Goal: Task Accomplishment & Management: Use online tool/utility

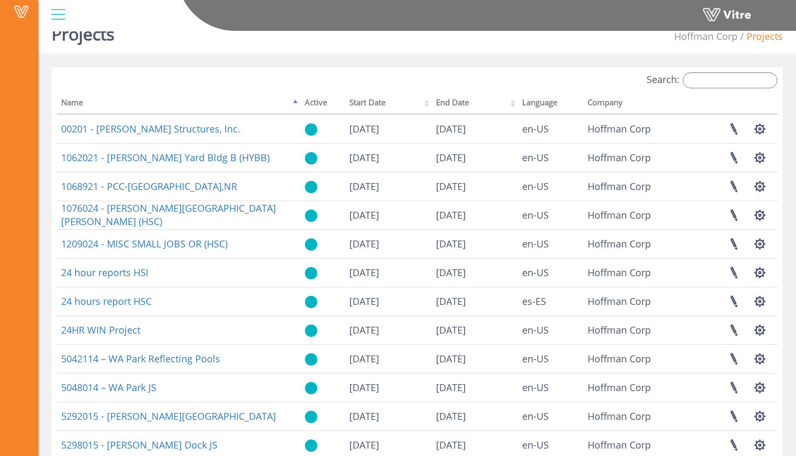
scroll to position [18, 0]
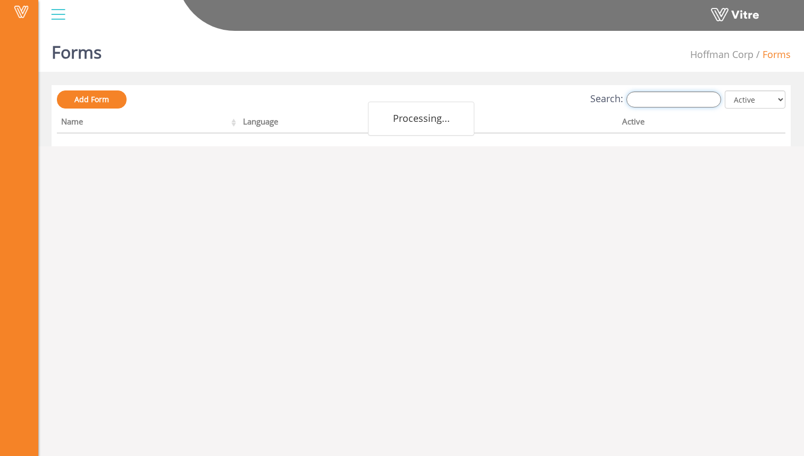
click at [651, 106] on input "Search:" at bounding box center [673, 99] width 95 height 16
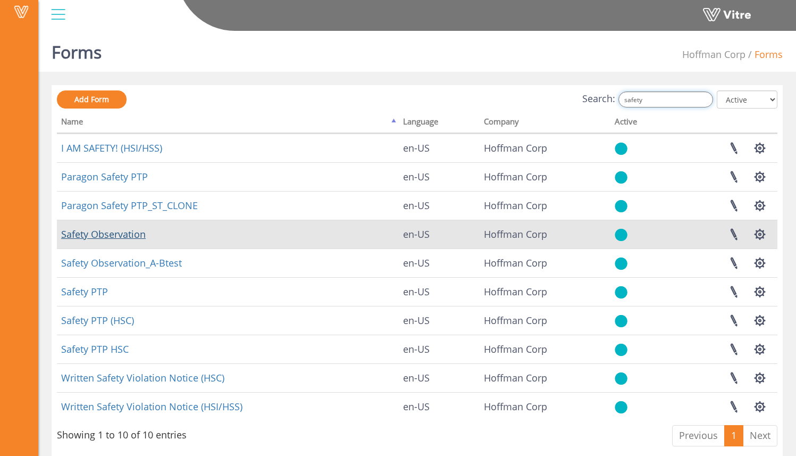
type input "safety"
click at [122, 240] on link "Safety Observation" at bounding box center [103, 234] width 85 height 13
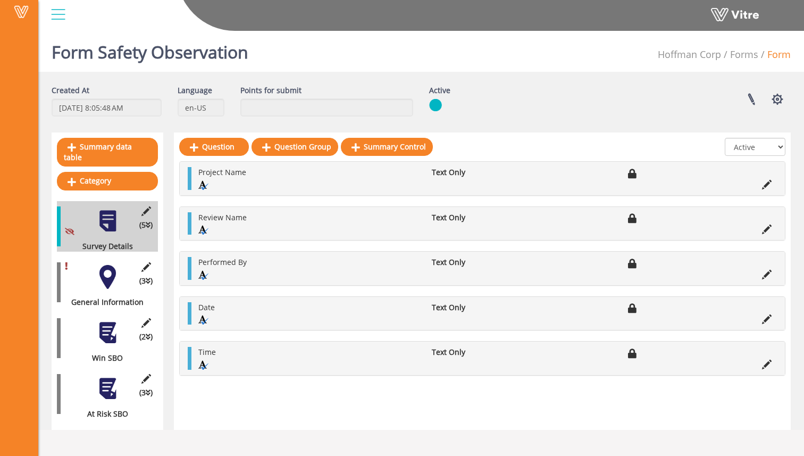
click at [101, 279] on div "(3 ) General Information" at bounding box center [107, 282] width 101 height 51
click at [102, 321] on div at bounding box center [108, 333] width 24 height 24
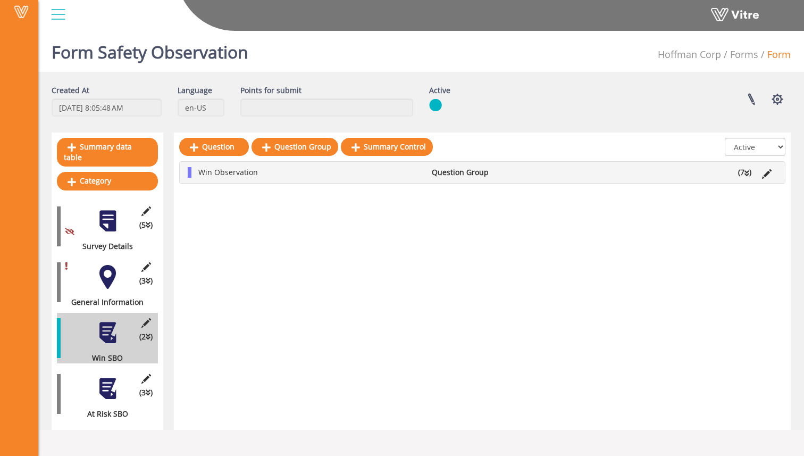
click at [112, 220] on div at bounding box center [108, 221] width 24 height 24
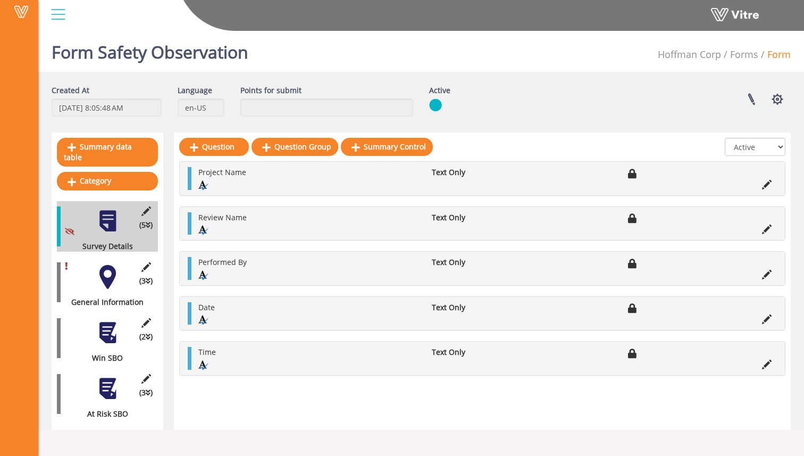
click at [113, 377] on div at bounding box center [108, 389] width 24 height 24
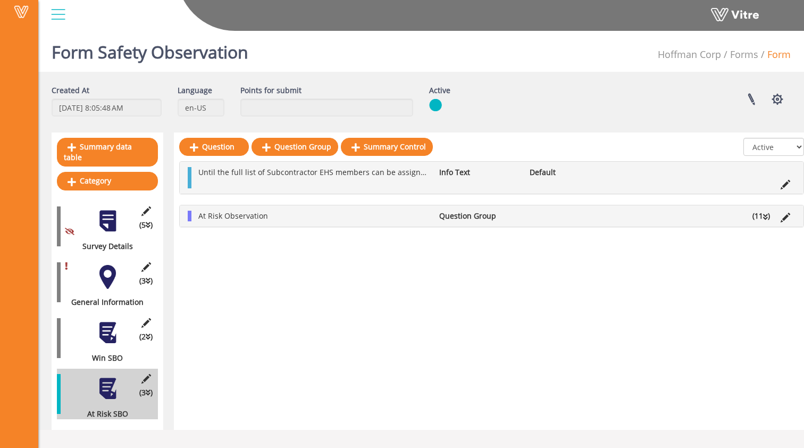
click at [112, 271] on div at bounding box center [108, 277] width 24 height 24
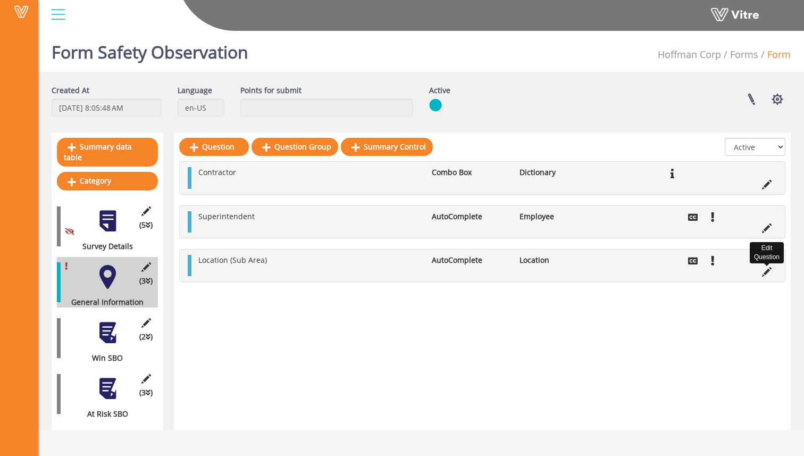
click at [764, 273] on icon at bounding box center [767, 272] width 10 height 10
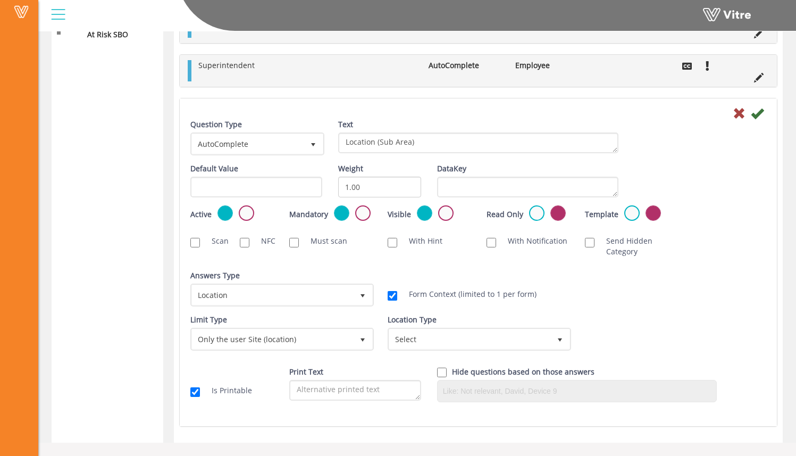
scroll to position [380, 0]
click at [358, 335] on span "select" at bounding box center [362, 338] width 19 height 19
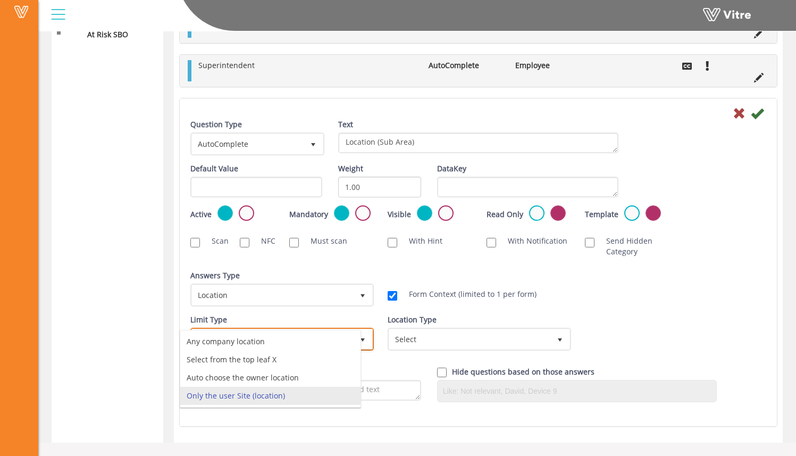
click at [320, 395] on li "Only the user Site (location)" at bounding box center [270, 396] width 180 height 18
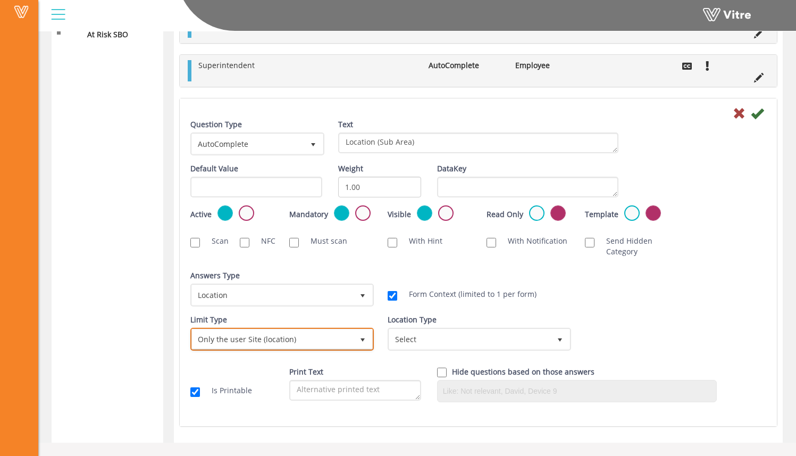
click at [334, 342] on span "Only the user Site (location)" at bounding box center [272, 338] width 161 height 19
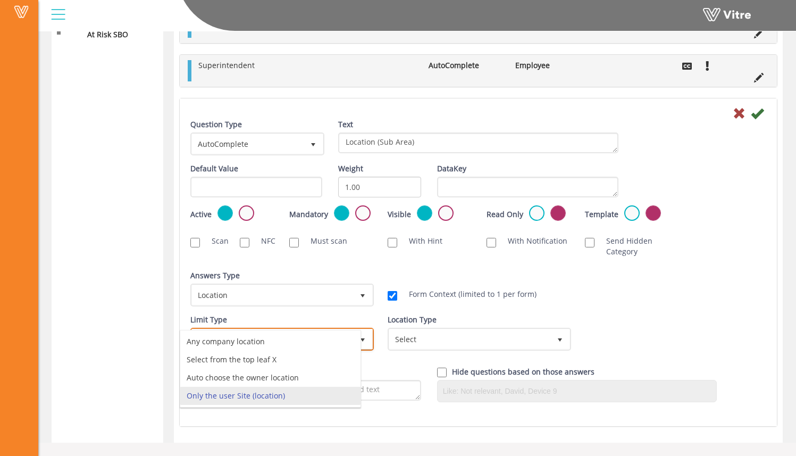
click at [317, 396] on li "Only the user Site (location)" at bounding box center [270, 396] width 180 height 18
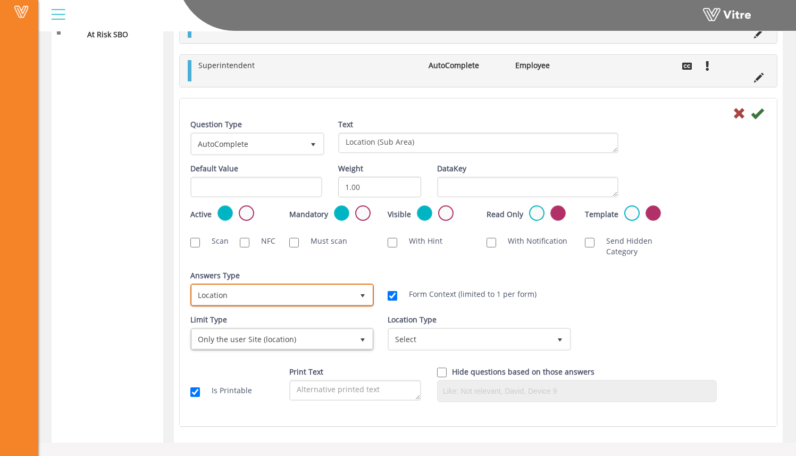
click at [316, 291] on span "Location" at bounding box center [272, 294] width 161 height 19
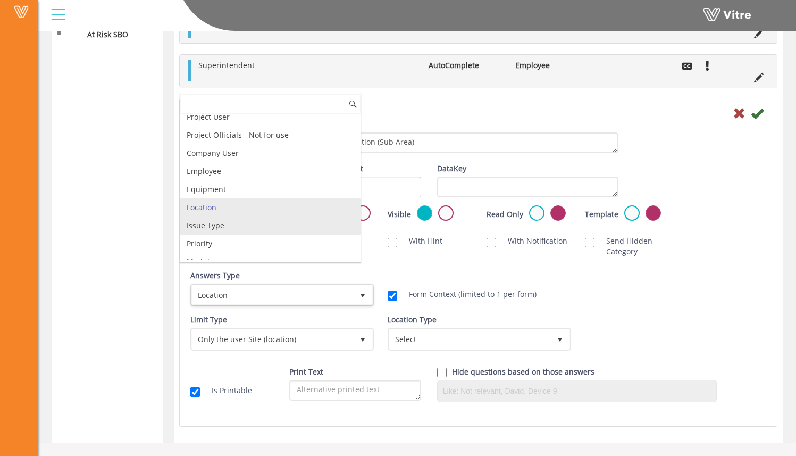
scroll to position [63, 0]
click at [258, 207] on li "Location" at bounding box center [270, 206] width 180 height 18
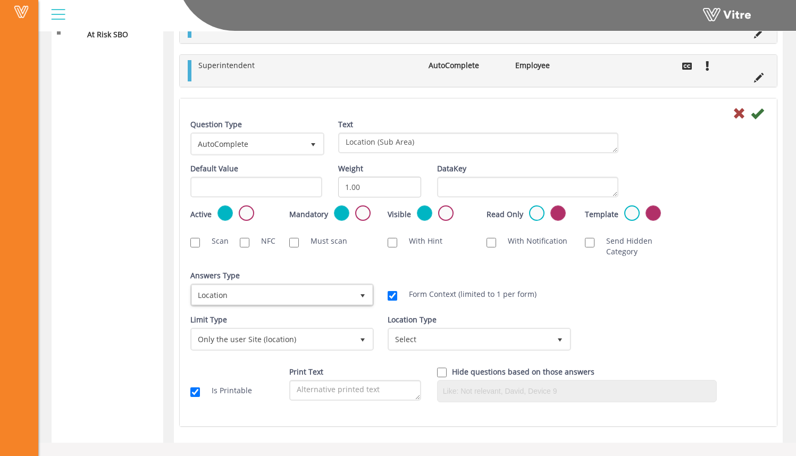
click at [328, 311] on div "Answers Type Location 8" at bounding box center [280, 292] width 197 height 44
click at [446, 339] on span "Select" at bounding box center [469, 338] width 161 height 19
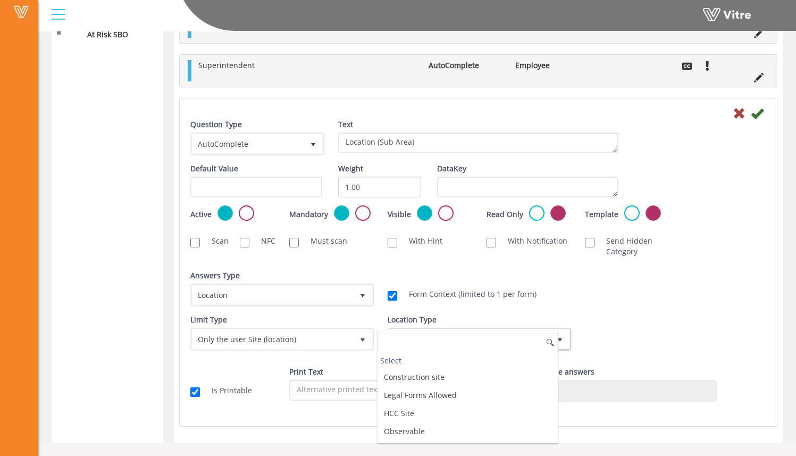
click at [605, 298] on div "Answers Type Default 0 Answers Type Location 8 Module Select Form Context (limi…" at bounding box center [478, 292] width 592 height 44
